Goal: Task Accomplishment & Management: Complete application form

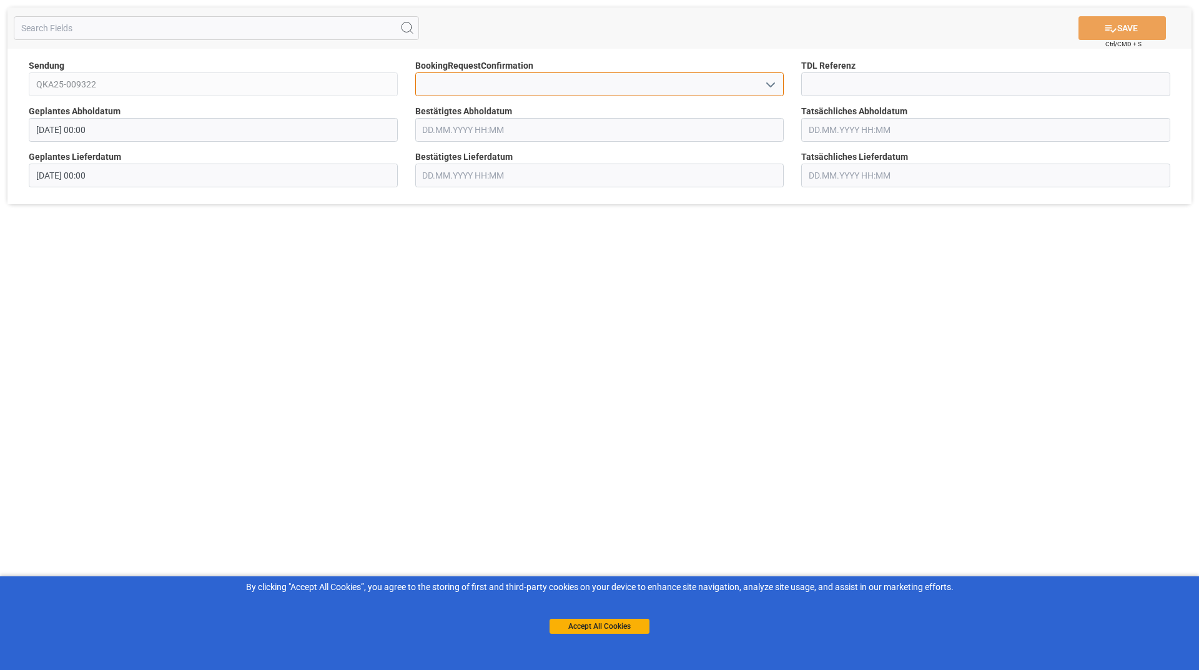
click at [586, 86] on input at bounding box center [599, 84] width 369 height 24
click at [774, 87] on icon "open menu" at bounding box center [770, 84] width 15 height 15
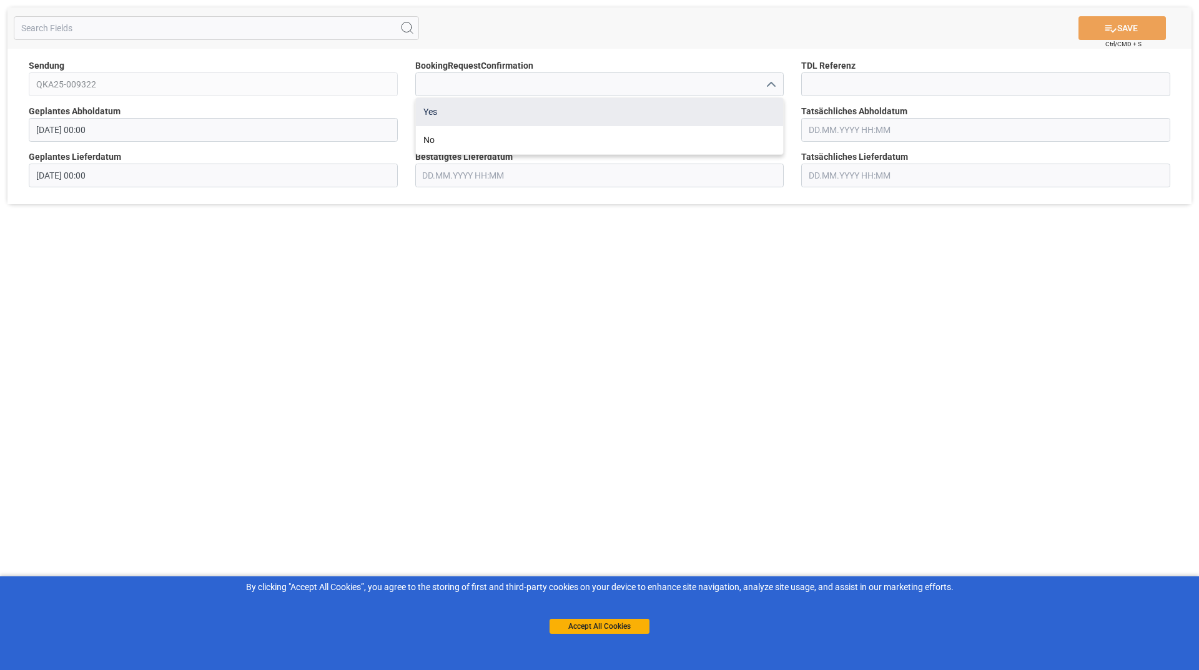
click at [473, 117] on div "Yes" at bounding box center [600, 112] width 368 height 28
type input "Yes"
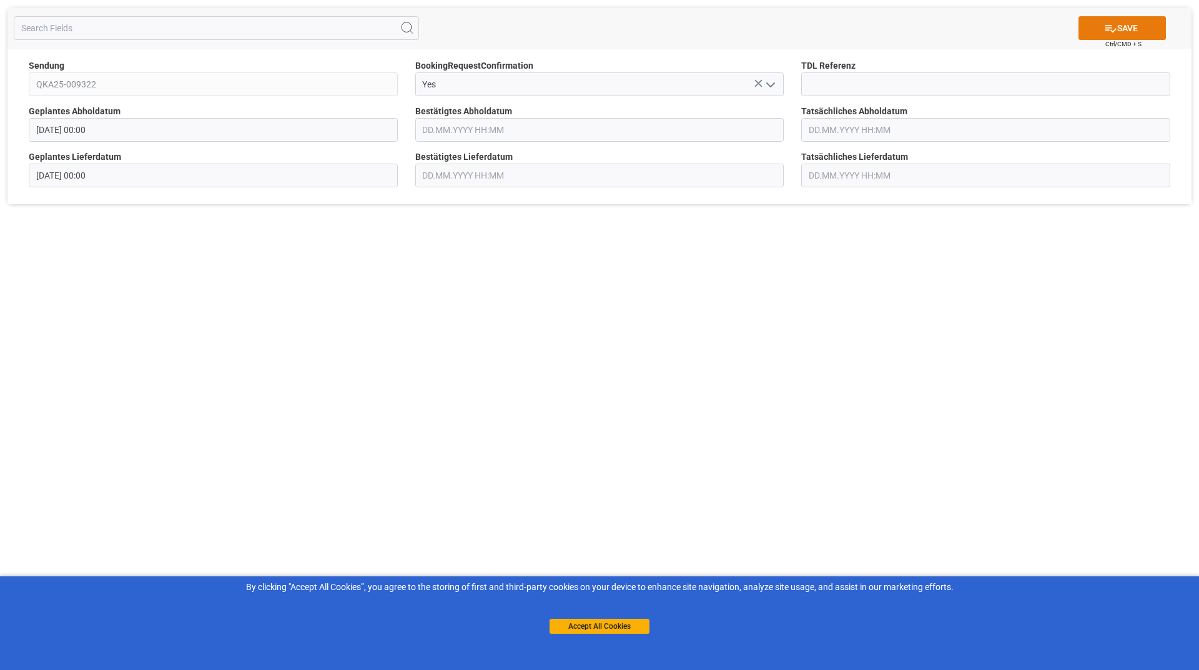
click at [1114, 29] on icon at bounding box center [1110, 28] width 11 height 7
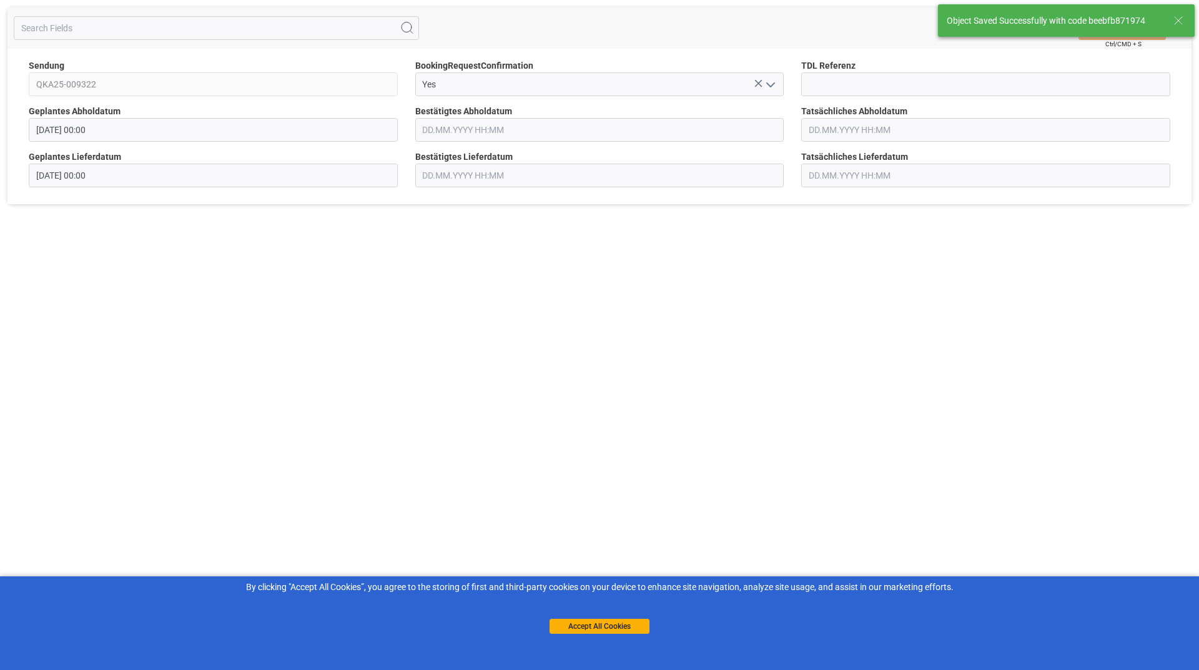
click at [1105, 26] on div "Object Saved Successfully with code beebfb871974" at bounding box center [1066, 20] width 265 height 41
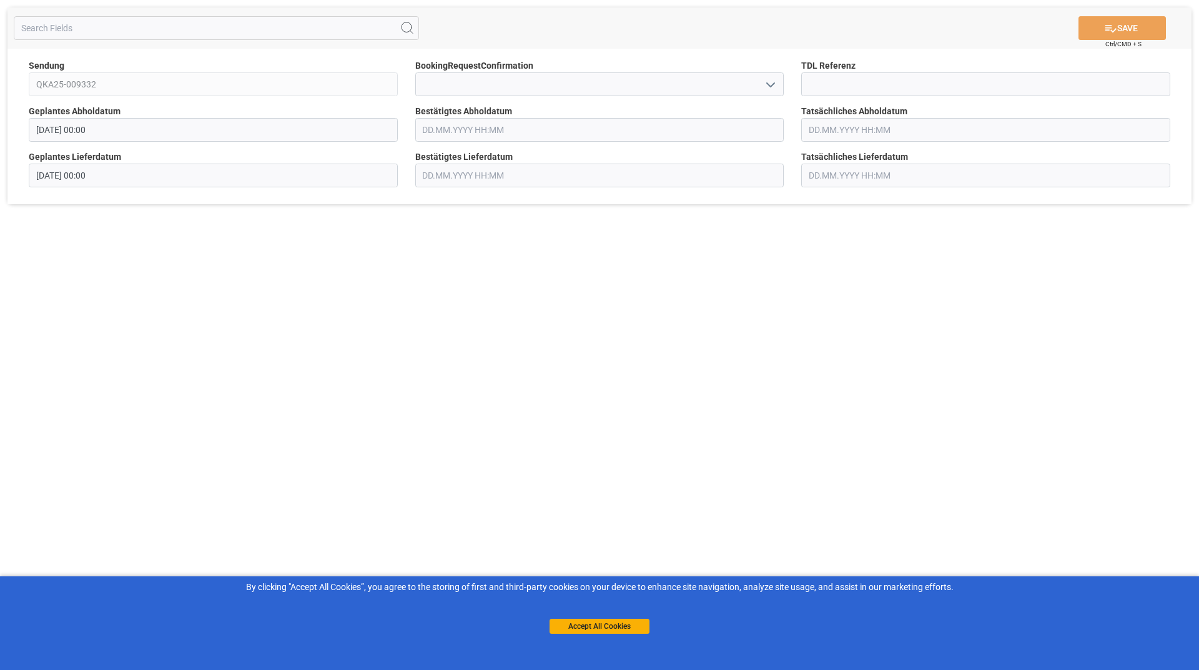
click at [768, 84] on polyline "open menu" at bounding box center [770, 85] width 7 height 4
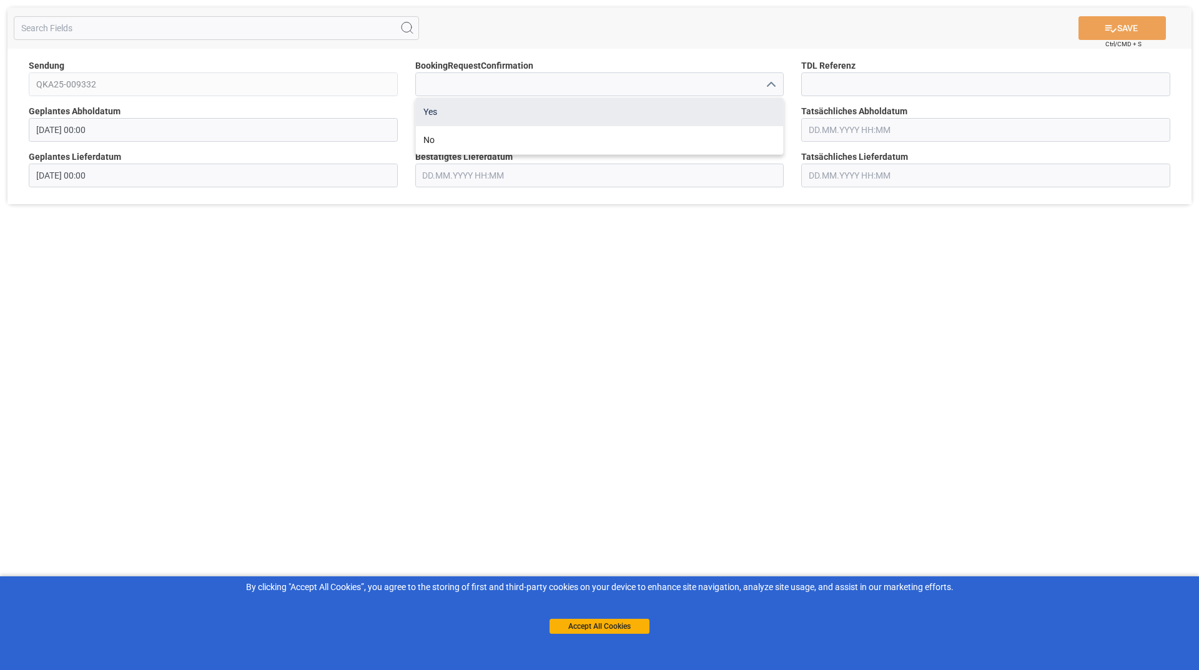
click at [541, 112] on div "Yes" at bounding box center [600, 112] width 368 height 28
type input "Yes"
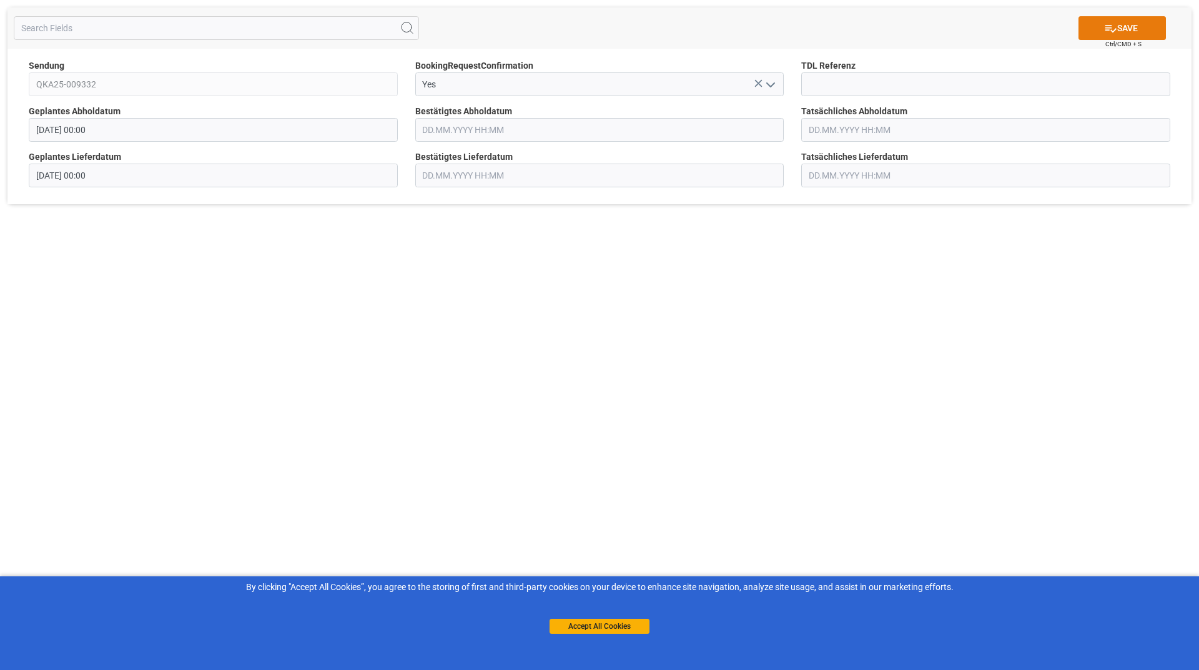
click at [1105, 26] on icon at bounding box center [1110, 28] width 11 height 7
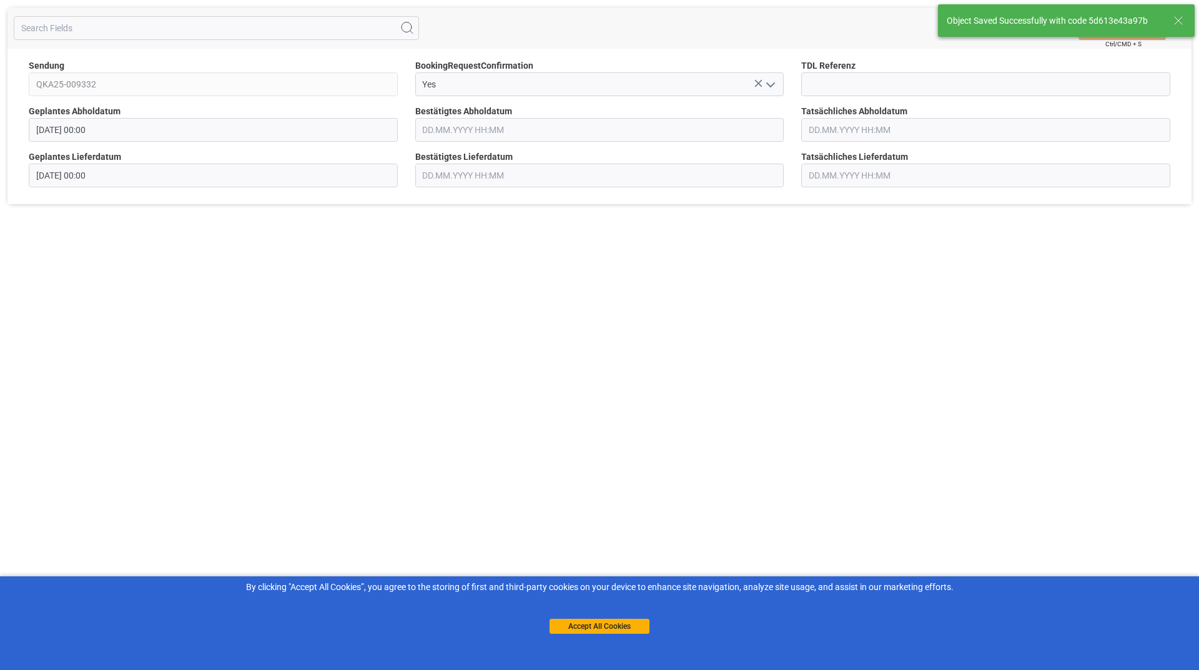
click at [1103, 34] on body "SAVE Ctrl/CMD + S Sendung QKA25-009332 BookingRequestConfirmation Yes TDL Refer…" at bounding box center [599, 335] width 1199 height 670
